Goal: Find specific page/section: Find specific page/section

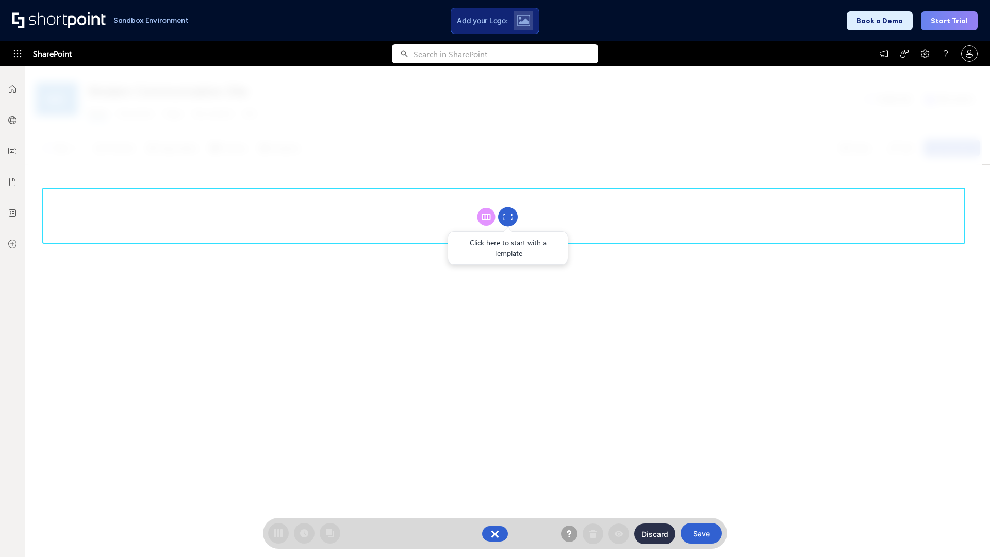
click at [508, 217] on circle at bounding box center [508, 217] width 20 height 20
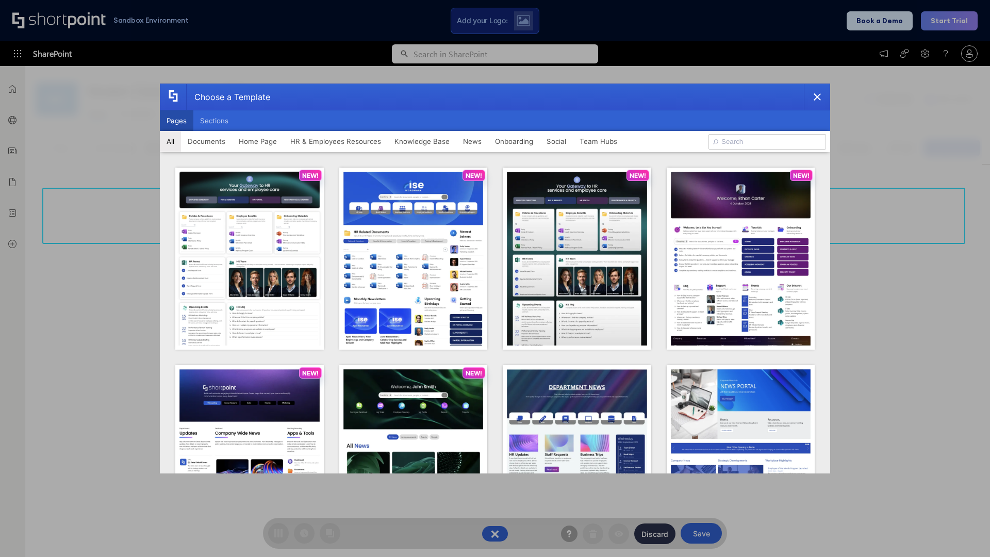
click at [176, 121] on button "Pages" at bounding box center [177, 120] width 34 height 21
type input "Intranet Layout 6"
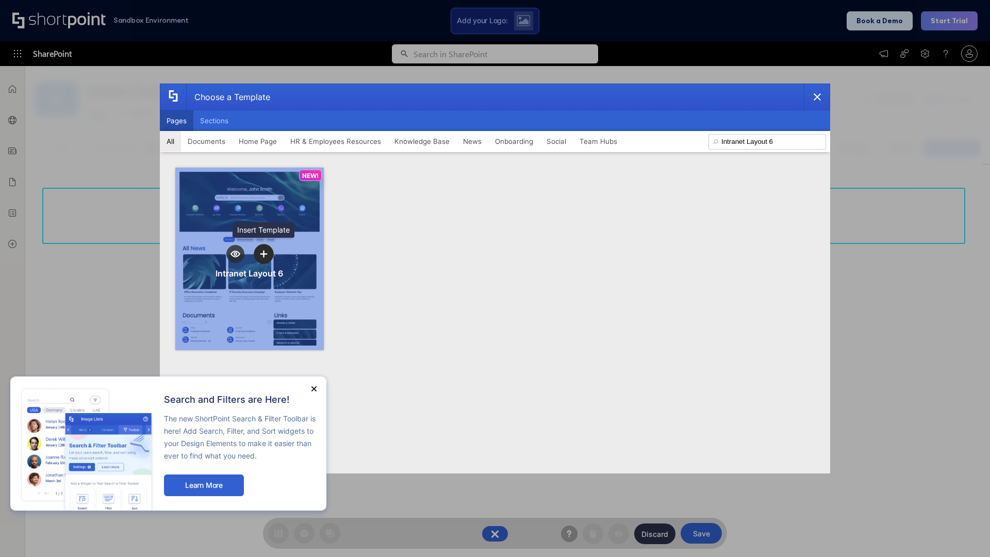
click at [263, 254] on icon "template selector" at bounding box center [263, 253] width 7 height 7
